Goal: Information Seeking & Learning: Learn about a topic

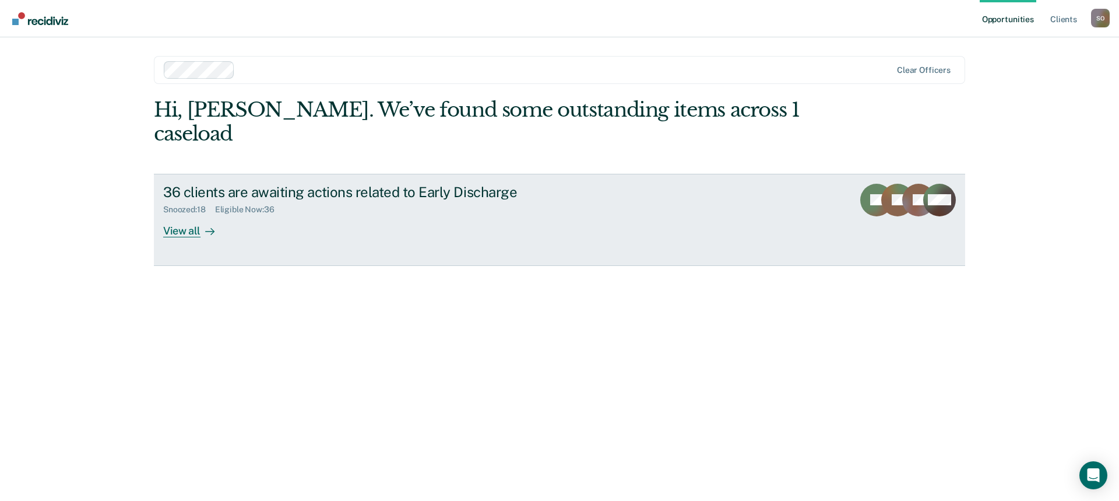
click at [178, 215] on div "View all" at bounding box center [195, 226] width 65 height 23
